Goal: Find specific fact

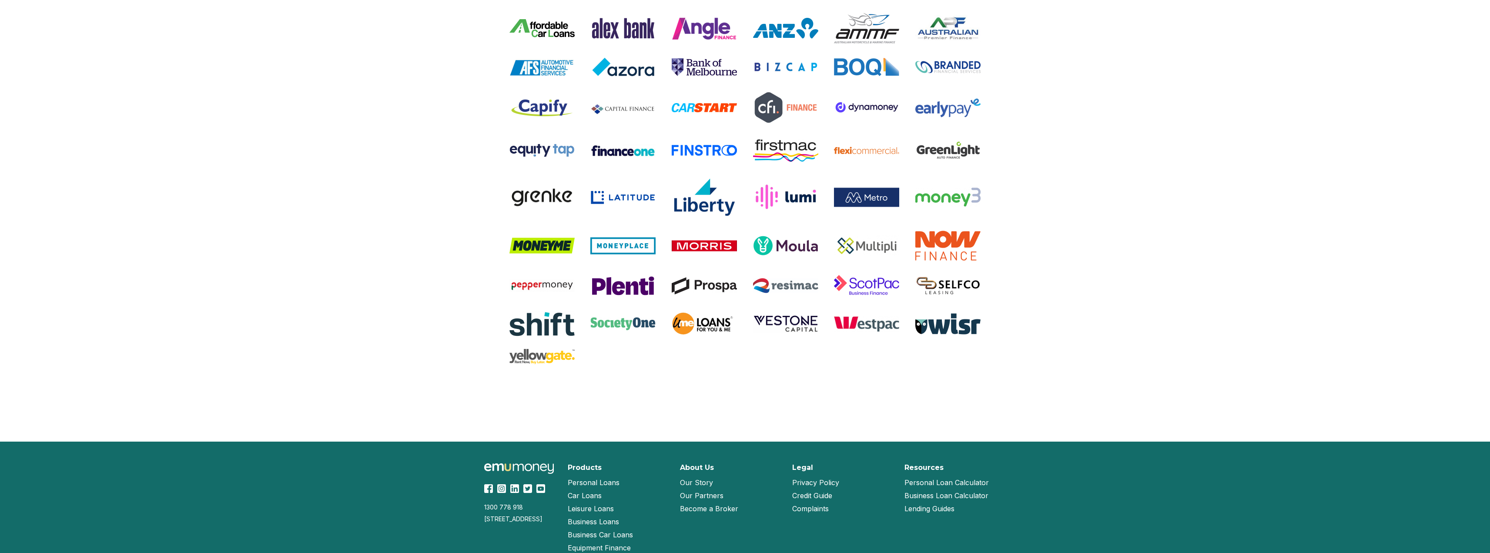
scroll to position [1681, 0]
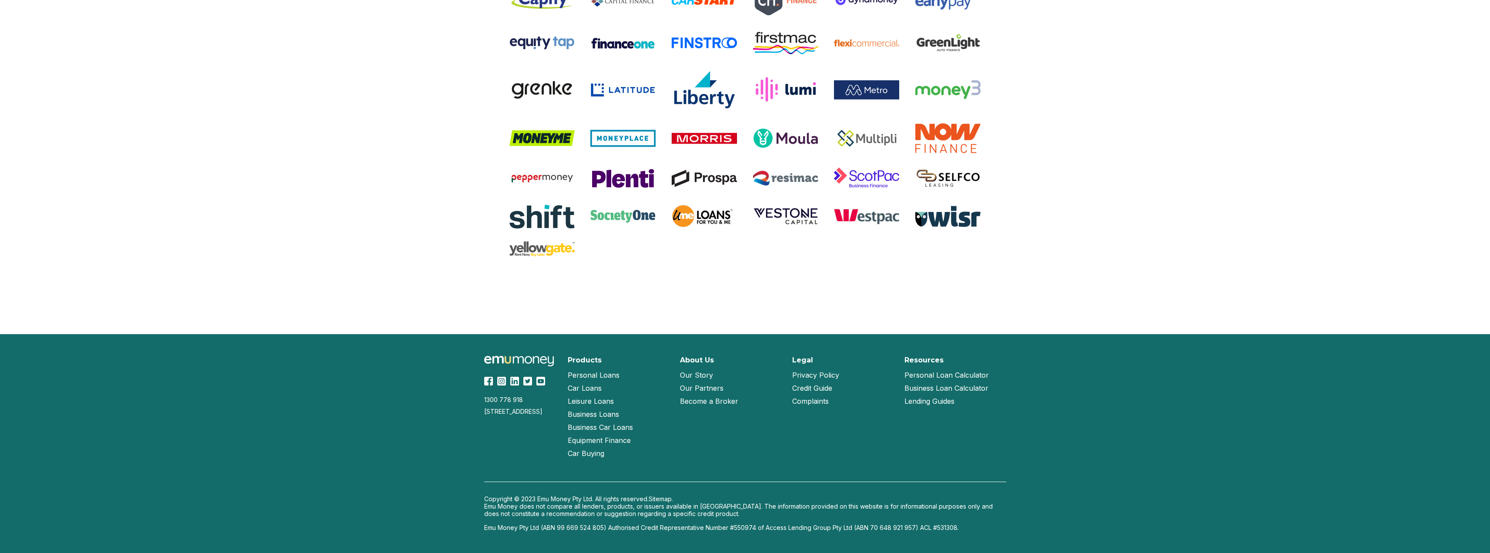
click at [706, 376] on link "Our Story" at bounding box center [696, 375] width 33 height 13
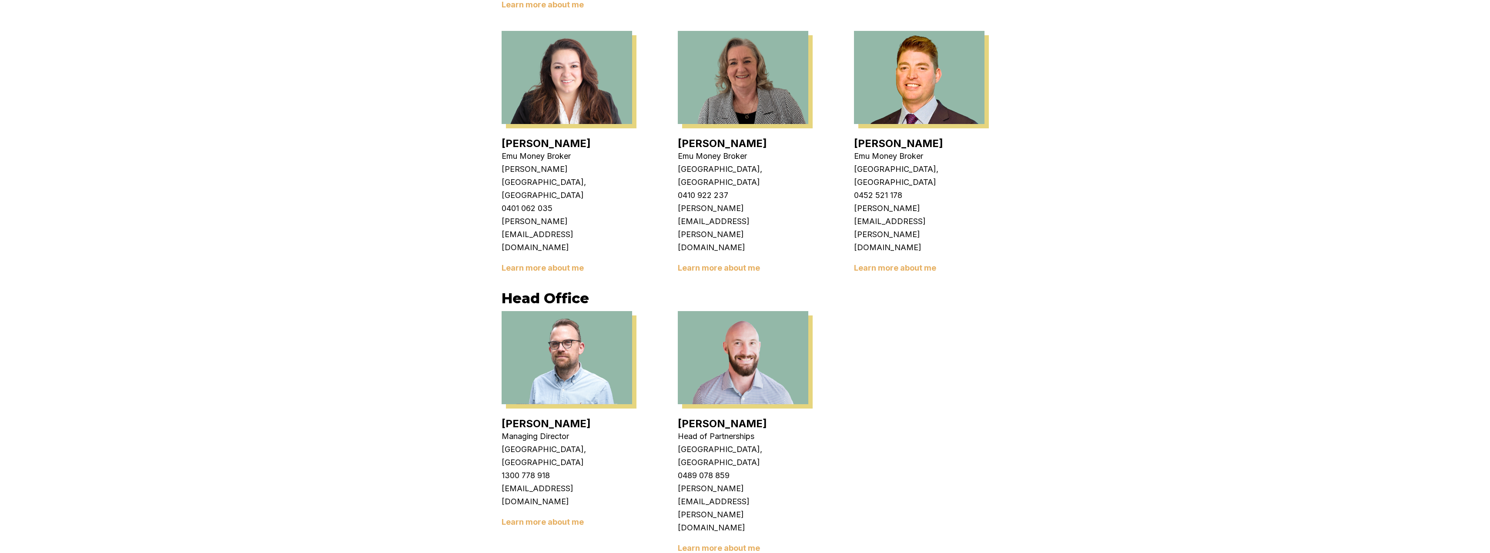
scroll to position [1333, 0]
drag, startPoint x: 608, startPoint y: 527, endPoint x: 562, endPoint y: 527, distance: 46.1
copy p "99 669 524 805"
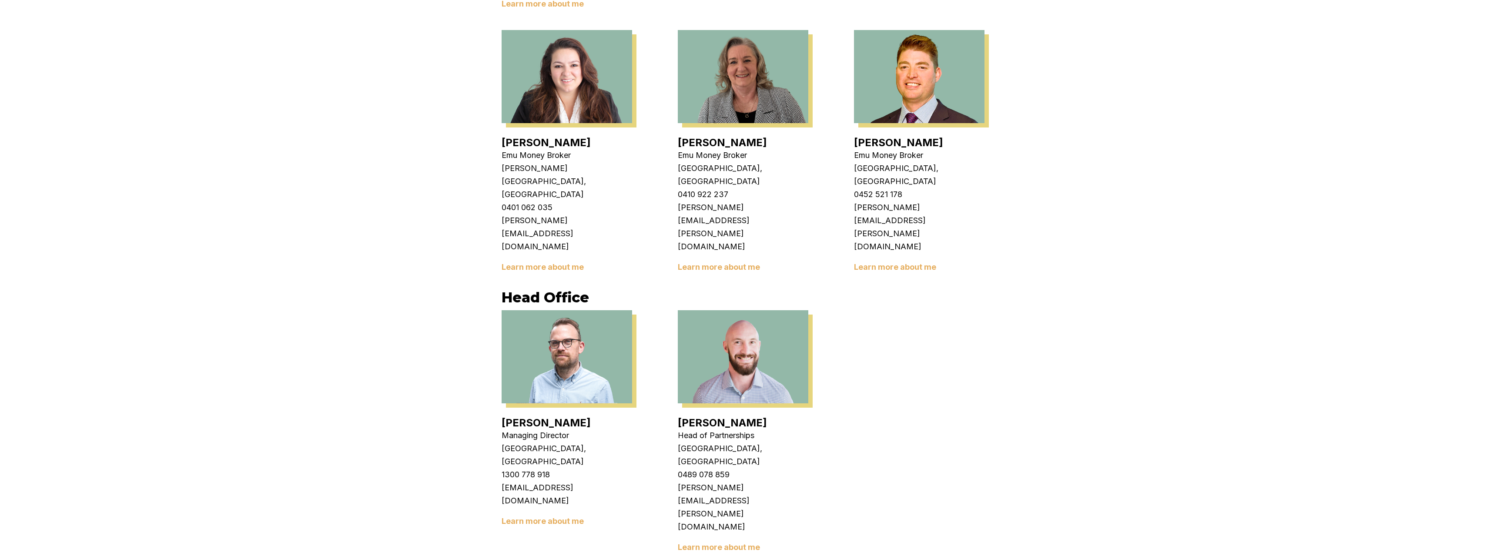
drag, startPoint x: 562, startPoint y: 526, endPoint x: 607, endPoint y: 530, distance: 45.5
copy p "99 669 524 805"
